Goal: Check status: Check status

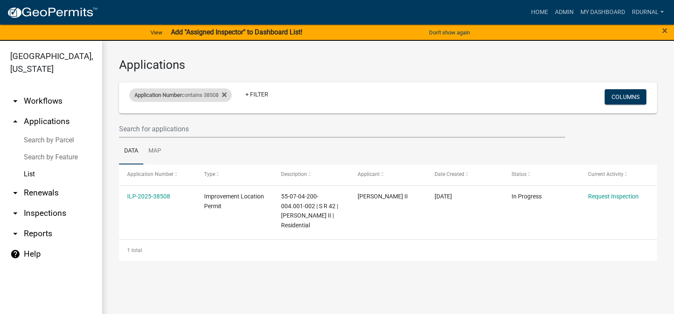
click at [191, 98] on div "Application Number contains 38508" at bounding box center [180, 95] width 102 height 14
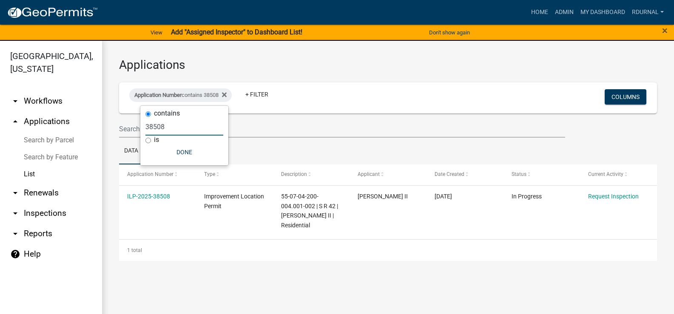
click at [182, 128] on input "38508" at bounding box center [184, 126] width 78 height 17
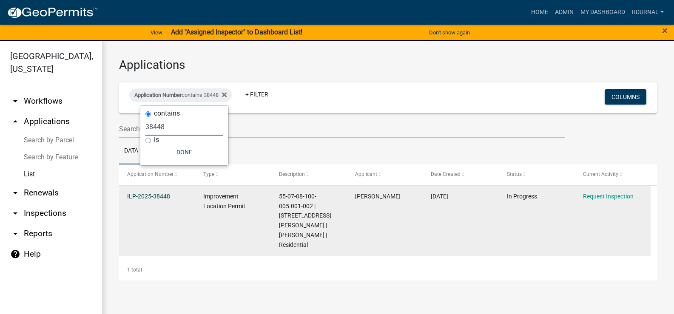
type input "38448"
click at [157, 195] on link "ILP-2025-38448" at bounding box center [148, 196] width 43 height 7
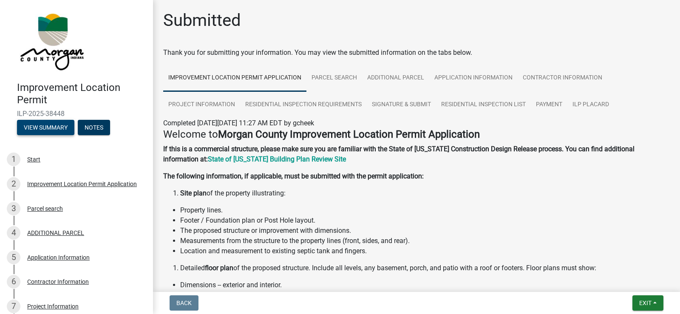
click at [55, 125] on button "View Summary" at bounding box center [45, 127] width 57 height 15
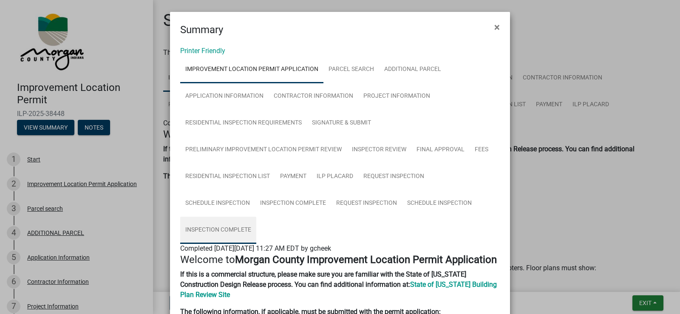
click at [201, 231] on link "Inspection Complete" at bounding box center [218, 230] width 76 height 27
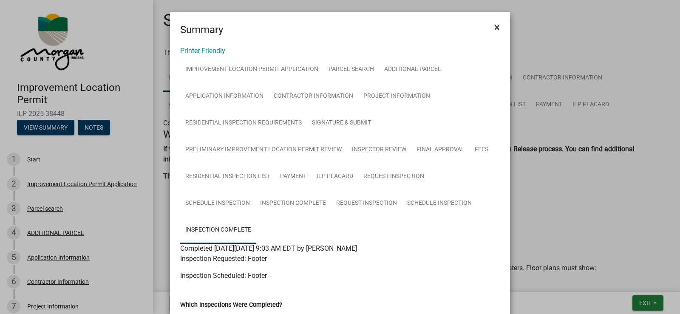
click at [495, 29] on span "×" at bounding box center [497, 27] width 6 height 12
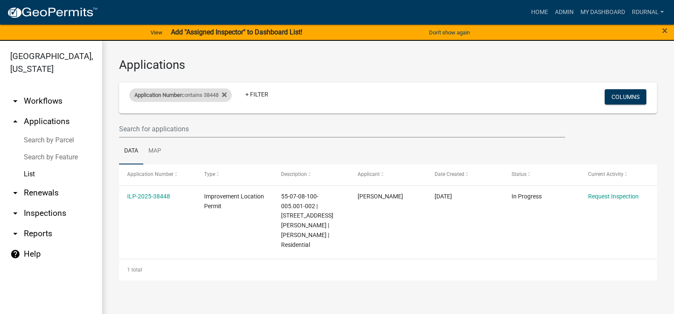
click at [193, 94] on div "Application Number contains 38448" at bounding box center [180, 95] width 102 height 14
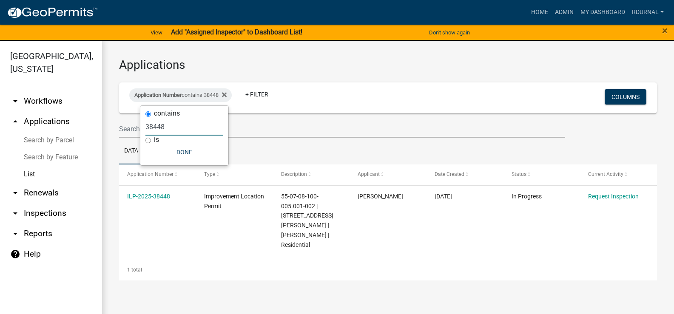
click at [179, 127] on input "38448" at bounding box center [184, 126] width 78 height 17
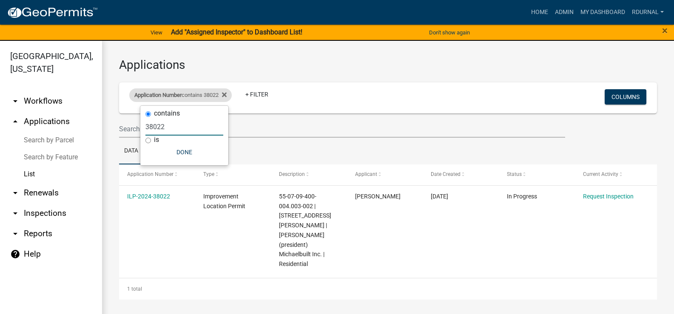
type input "38022"
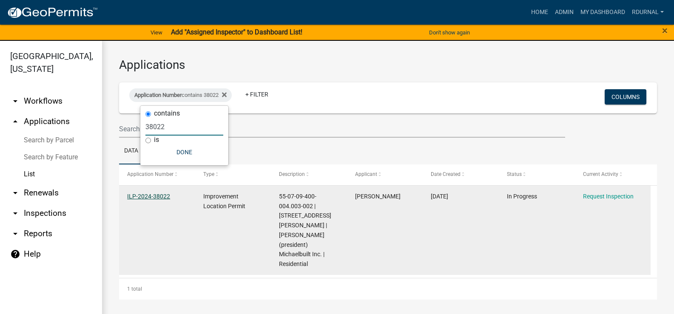
click at [162, 195] on link "ILP-2024-38022" at bounding box center [148, 196] width 43 height 7
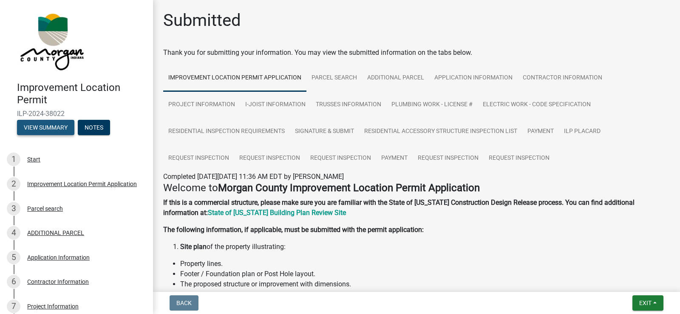
click at [52, 129] on button "View Summary" at bounding box center [45, 127] width 57 height 15
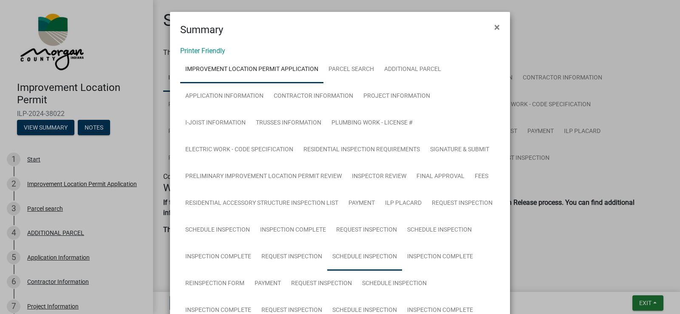
scroll to position [170, 0]
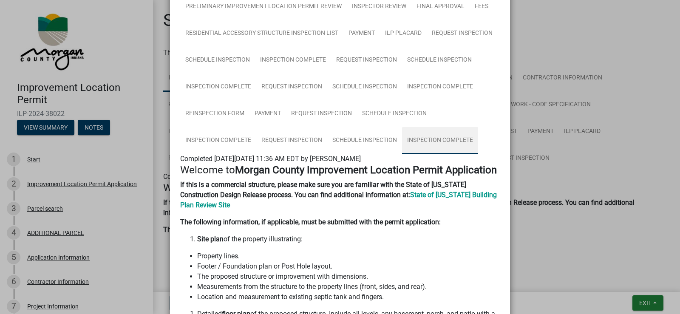
click at [431, 141] on link "Inspection Complete" at bounding box center [440, 140] width 76 height 27
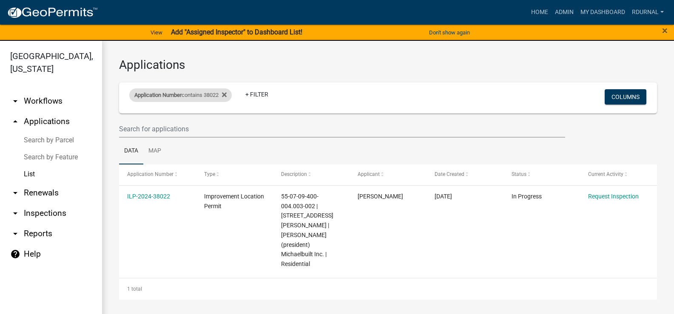
click at [198, 91] on div "Application Number contains 38022" at bounding box center [180, 95] width 102 height 14
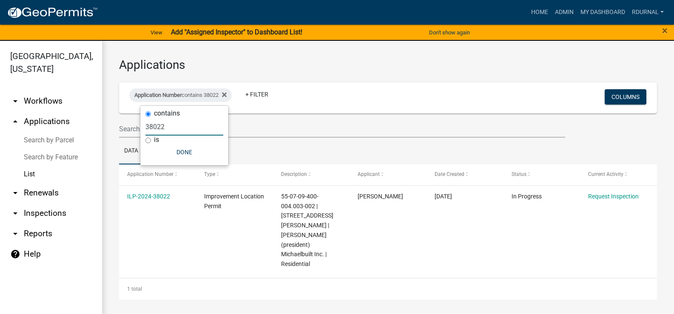
click at [182, 128] on input "38022" at bounding box center [184, 126] width 78 height 17
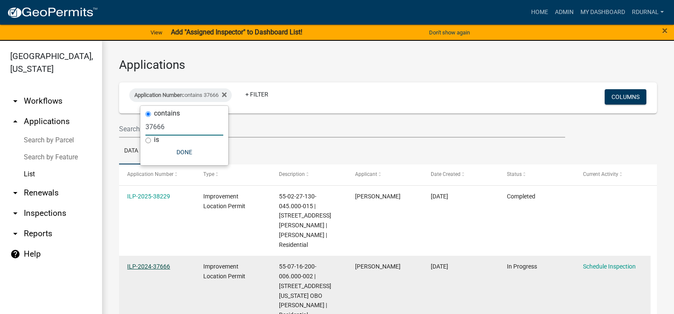
type input "37666"
click at [157, 263] on link "ILP-2024-37666" at bounding box center [148, 266] width 43 height 7
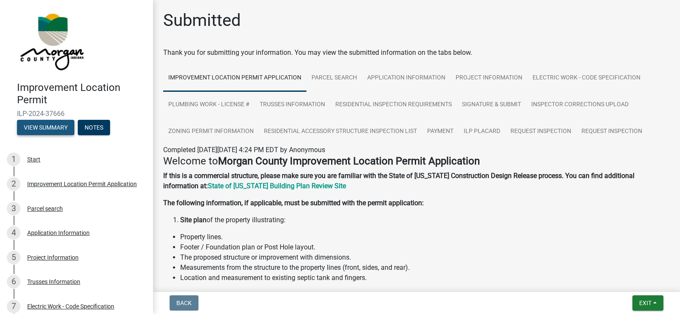
click at [38, 125] on button "View Summary" at bounding box center [45, 127] width 57 height 15
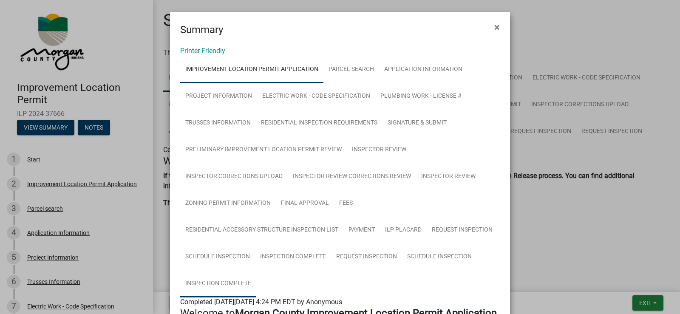
click at [231, 283] on link "Inspection Complete" at bounding box center [218, 283] width 76 height 27
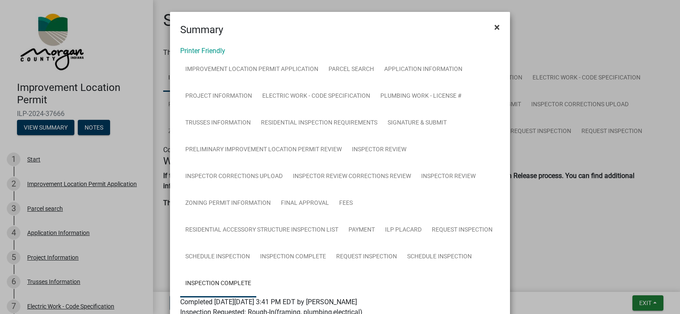
click at [494, 26] on span "×" at bounding box center [497, 27] width 6 height 12
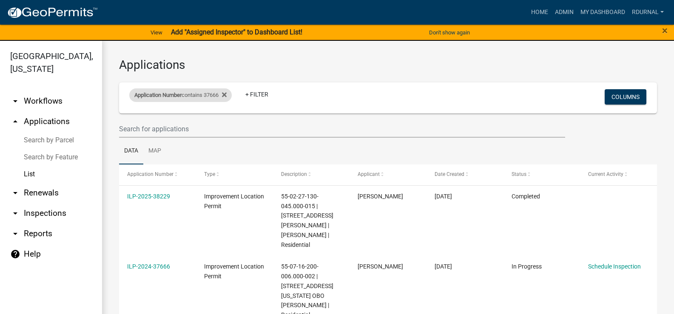
click at [192, 93] on div "Application Number contains 37666" at bounding box center [180, 95] width 102 height 14
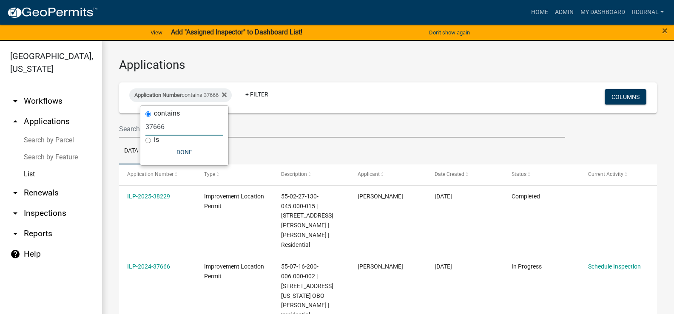
click at [181, 130] on input "37666" at bounding box center [184, 126] width 78 height 17
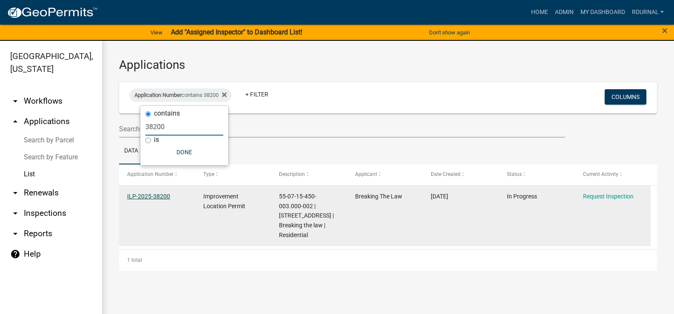
type input "38200"
click at [148, 197] on link "ILP-2025-38200" at bounding box center [148, 196] width 43 height 7
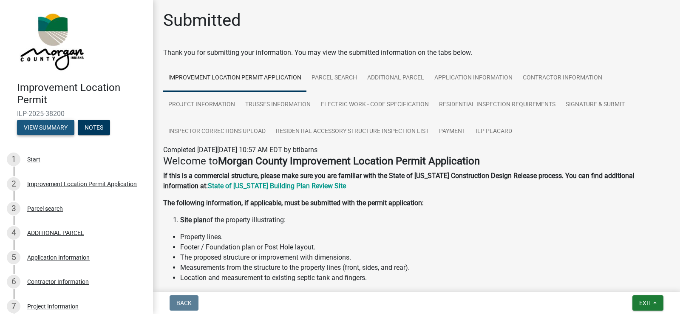
click at [54, 126] on button "View Summary" at bounding box center [45, 127] width 57 height 15
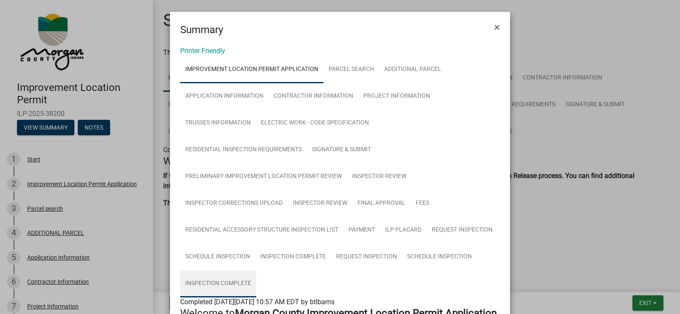
click at [237, 285] on link "Inspection Complete" at bounding box center [218, 283] width 76 height 27
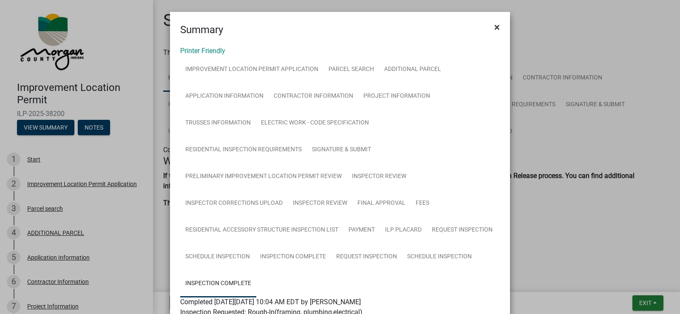
click at [495, 26] on span "×" at bounding box center [497, 27] width 6 height 12
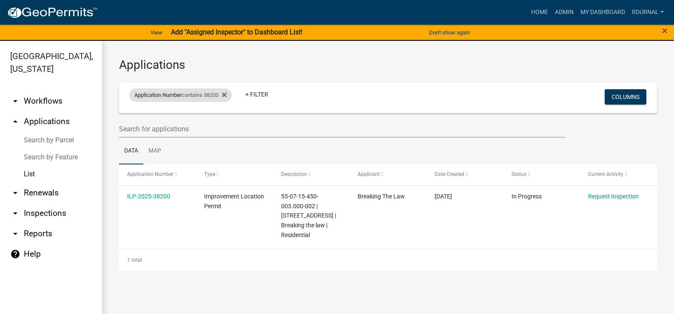
click at [198, 96] on div "Application Number contains 38200" at bounding box center [180, 95] width 102 height 14
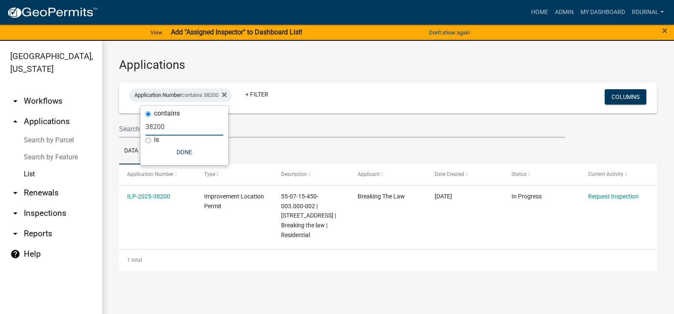
drag, startPoint x: 179, startPoint y: 127, endPoint x: 172, endPoint y: 127, distance: 6.4
click at [176, 127] on input "38200" at bounding box center [184, 126] width 78 height 17
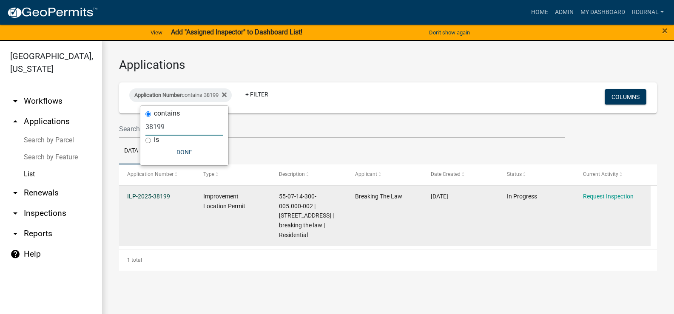
type input "38199"
click at [144, 195] on link "ILP-2025-38199" at bounding box center [148, 196] width 43 height 7
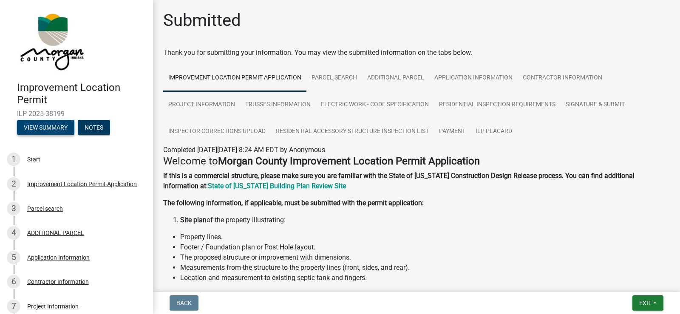
click at [45, 125] on button "View Summary" at bounding box center [45, 127] width 57 height 15
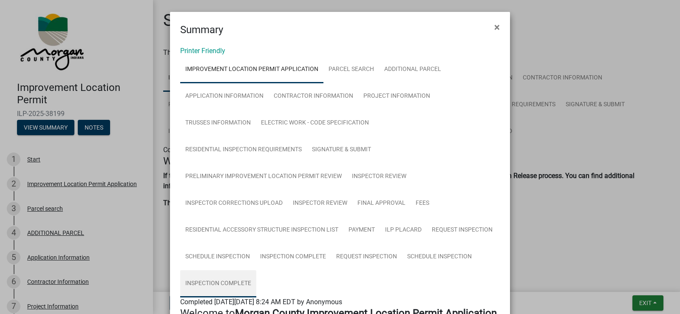
click at [223, 284] on link "Inspection Complete" at bounding box center [218, 283] width 76 height 27
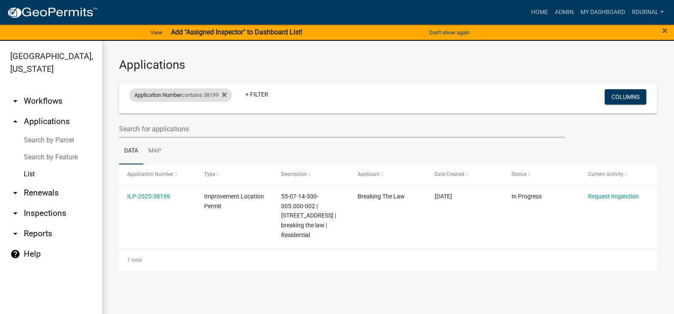
click at [192, 99] on div "Application Number contains 38199" at bounding box center [180, 95] width 102 height 14
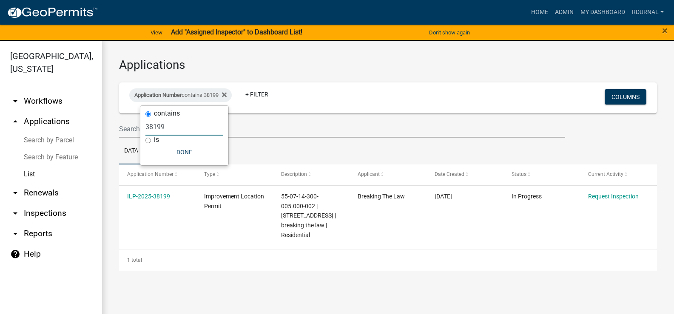
click at [186, 125] on input "38199" at bounding box center [184, 126] width 78 height 17
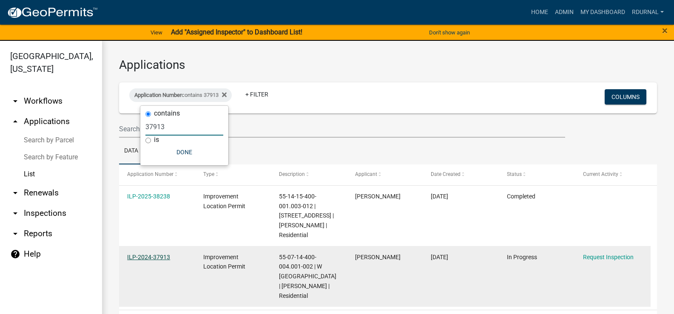
type input "37913"
click at [162, 256] on link "ILP-2024-37913" at bounding box center [148, 257] width 43 height 7
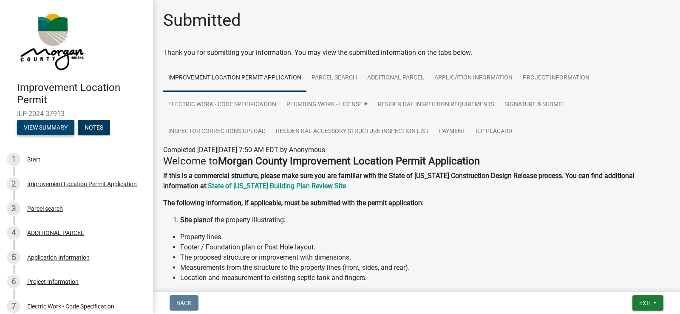
click at [51, 128] on button "View Summary" at bounding box center [45, 127] width 57 height 15
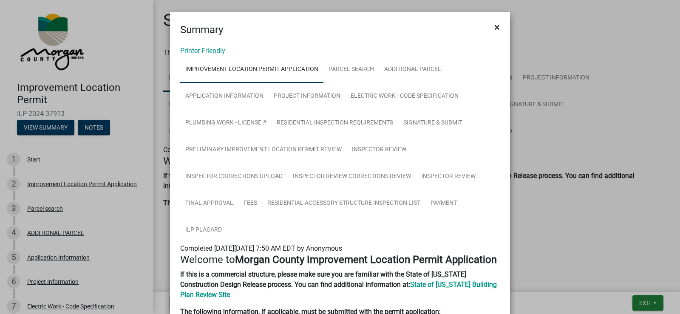
click at [495, 26] on span "×" at bounding box center [497, 27] width 6 height 12
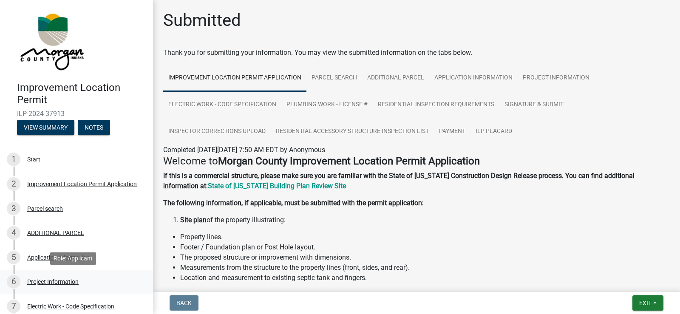
click at [58, 285] on div "Project Information" at bounding box center [52, 282] width 51 height 6
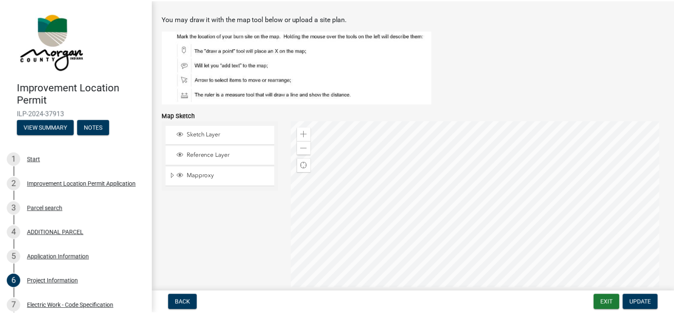
scroll to position [1403, 0]
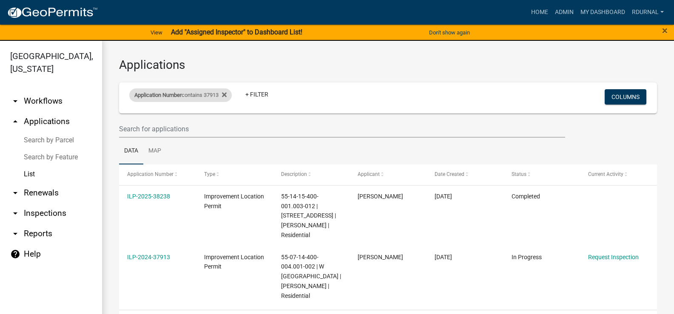
click at [201, 96] on div "Application Number contains 37913" at bounding box center [180, 95] width 102 height 14
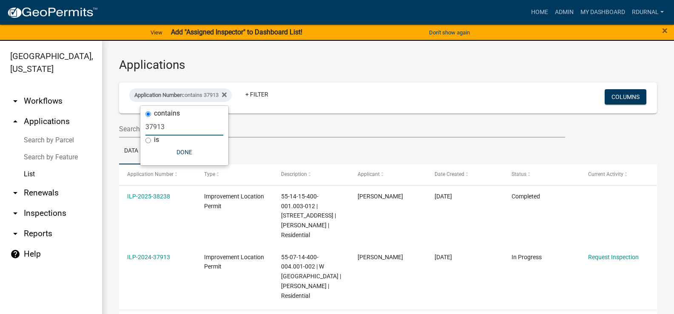
click at [174, 129] on input "37913" at bounding box center [184, 126] width 78 height 17
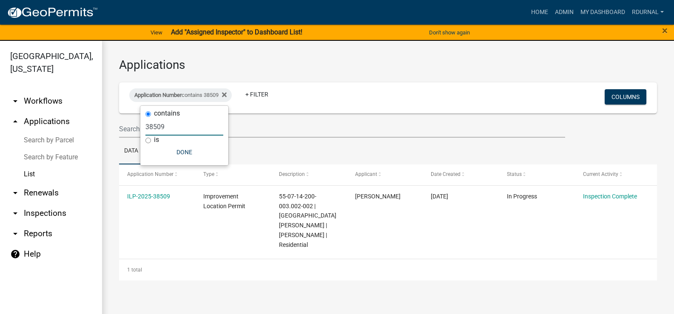
type input "38509"
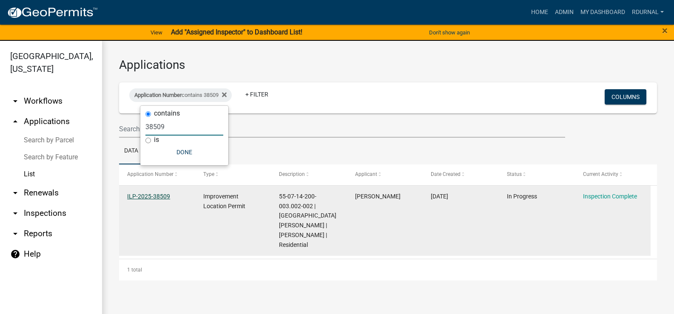
click at [151, 196] on link "ILP-2025-38509" at bounding box center [148, 196] width 43 height 7
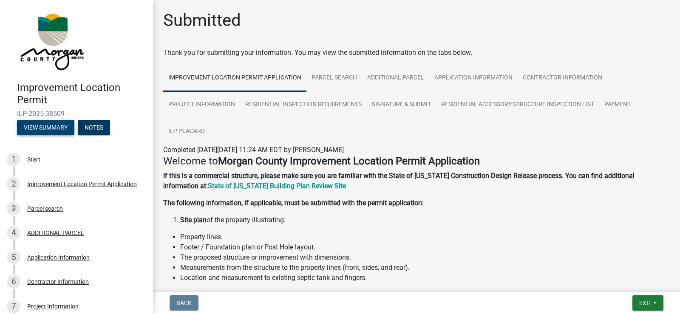
click at [48, 129] on button "View Summary" at bounding box center [45, 127] width 57 height 15
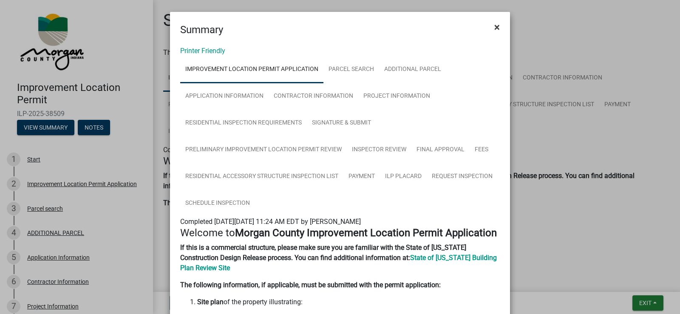
click at [497, 24] on span "×" at bounding box center [497, 27] width 6 height 12
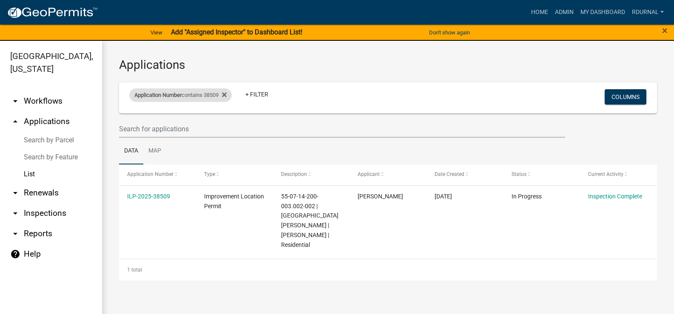
click at [199, 97] on div "Application Number contains 38509" at bounding box center [180, 95] width 102 height 14
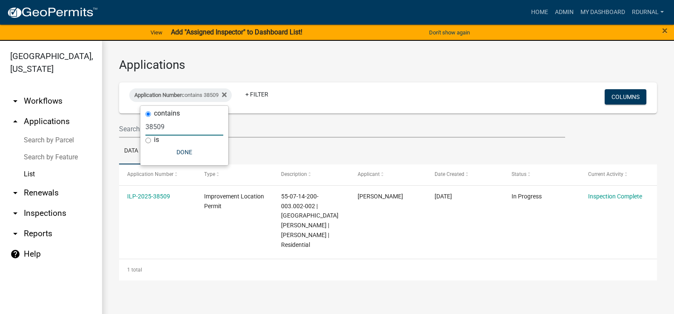
click at [182, 125] on input "38509" at bounding box center [184, 126] width 78 height 17
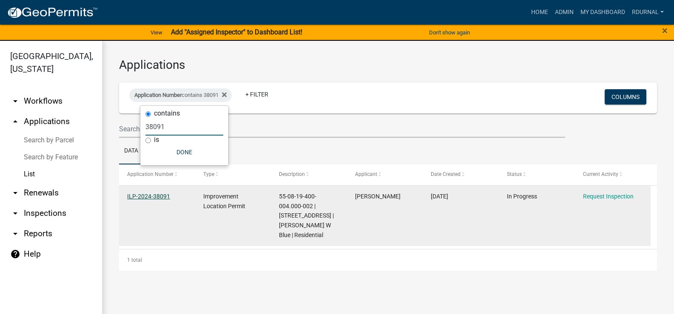
type input "38091"
click at [145, 195] on link "ILP-2024-38091" at bounding box center [148, 196] width 43 height 7
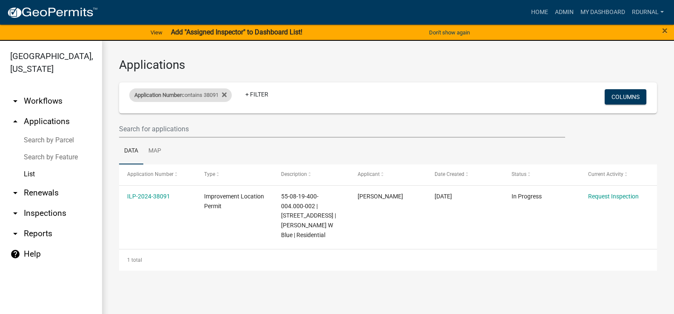
click at [181, 90] on div "Application Number contains 38091" at bounding box center [180, 95] width 102 height 14
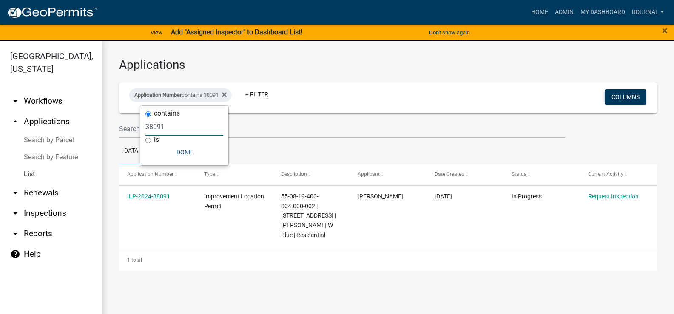
click at [168, 131] on input "38091" at bounding box center [184, 126] width 78 height 17
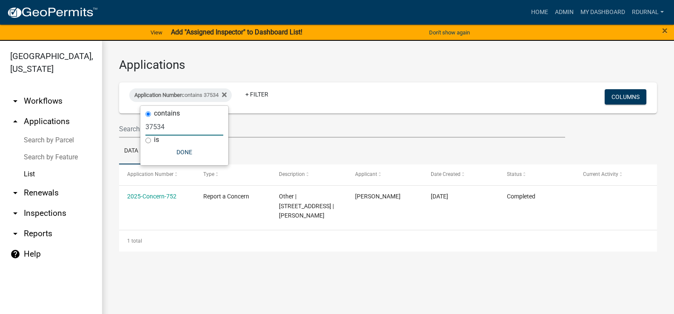
type input "37534"
